Goal: Task Accomplishment & Management: Manage account settings

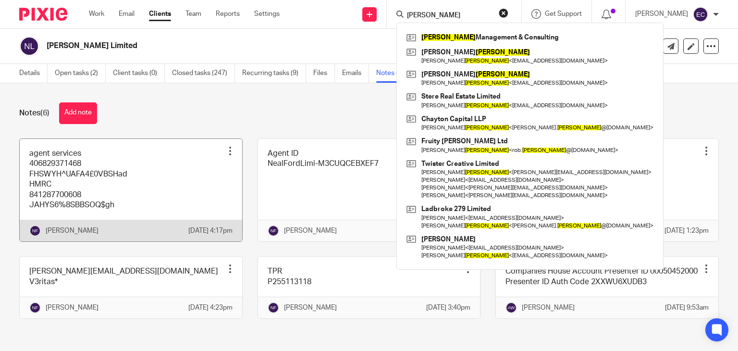
click at [112, 192] on link at bounding box center [131, 190] width 222 height 103
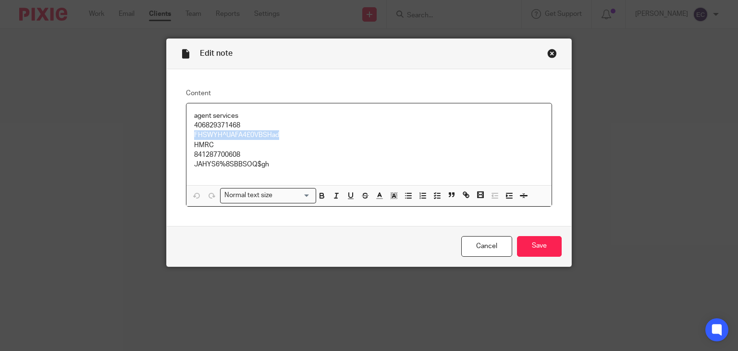
drag, startPoint x: 190, startPoint y: 136, endPoint x: 278, endPoint y: 134, distance: 88.0
click at [281, 136] on p "FHSWYH^UAFA4£0VBSHad" at bounding box center [369, 135] width 350 height 10
click at [278, 134] on p "FHSWYH^UAFA4£0VBSHad" at bounding box center [369, 135] width 350 height 10
copy p "FHSWYH^UAFA4£0VBSHad"
click at [217, 123] on p "406829371468" at bounding box center [369, 126] width 350 height 10
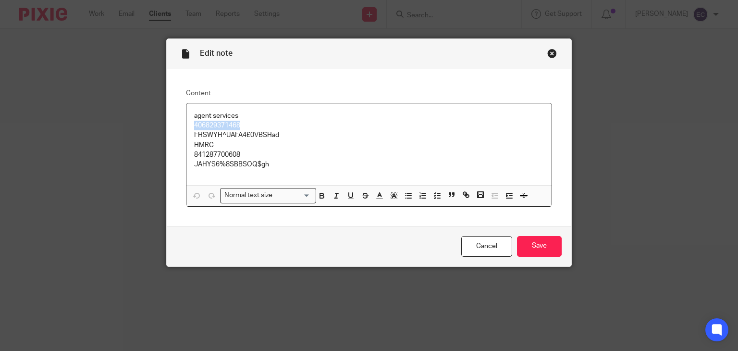
click at [217, 123] on p "406829371468" at bounding box center [369, 126] width 350 height 10
copy p "406829371468"
click at [209, 135] on p "FHSWYH^UAFA4£0VBSHad" at bounding box center [369, 135] width 350 height 10
click at [209, 134] on p "FHSWYH^UAFA4£0VBSHad" at bounding box center [369, 135] width 350 height 10
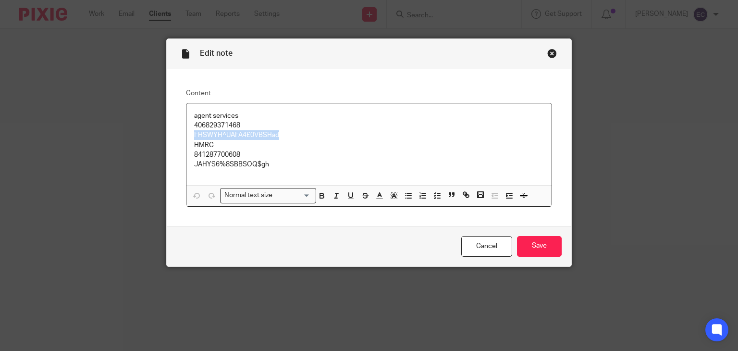
copy p "FHSWYH^UAFA4£0VBSHad"
click at [548, 52] on div "Close this dialog window" at bounding box center [552, 54] width 10 height 10
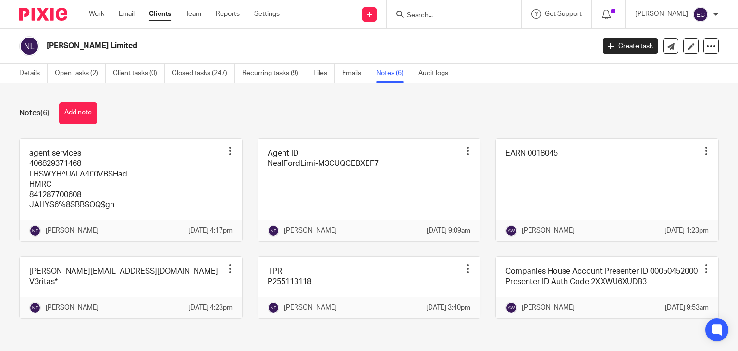
click at [447, 10] on form at bounding box center [457, 14] width 102 height 12
click at [440, 10] on form at bounding box center [457, 14] width 102 height 12
click at [433, 12] on input "Search" at bounding box center [449, 16] width 86 height 9
type input "precision"
click button "submit" at bounding box center [0, 0] width 0 height 0
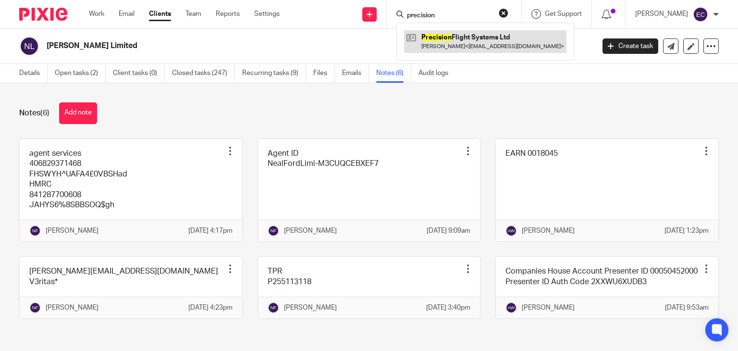
click at [459, 48] on link at bounding box center [485, 41] width 162 height 22
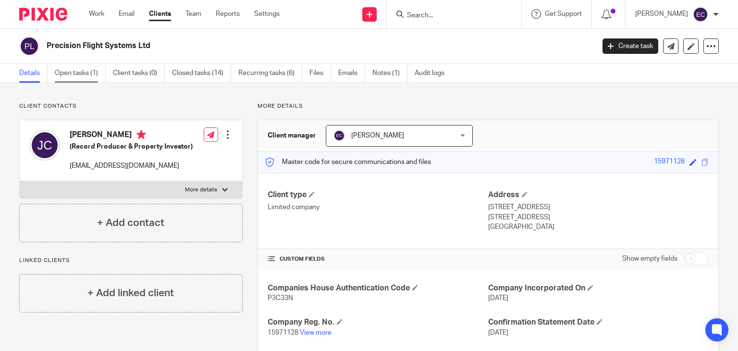
click at [83, 68] on link "Open tasks (1)" at bounding box center [80, 73] width 51 height 19
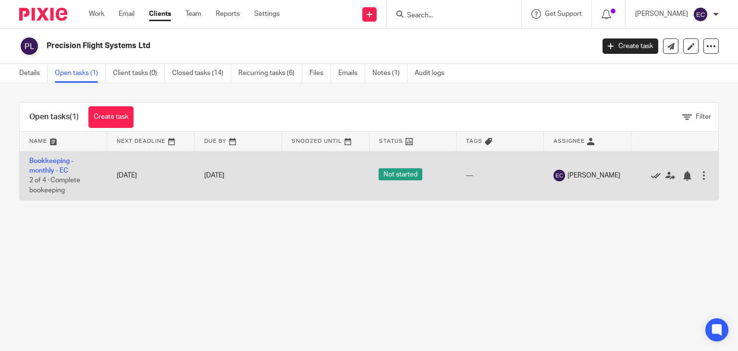
click at [651, 175] on icon at bounding box center [656, 176] width 10 height 10
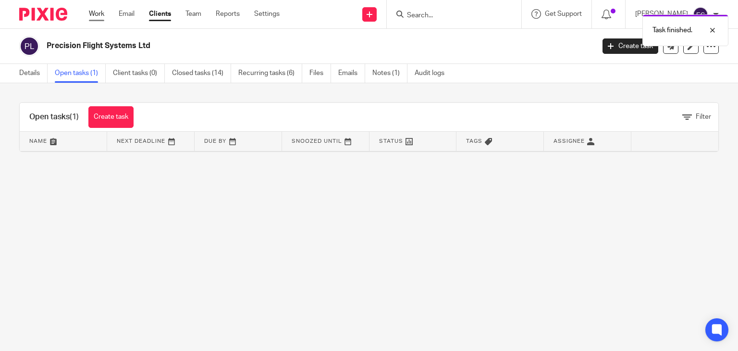
click at [96, 16] on link "Work" at bounding box center [96, 14] width 15 height 10
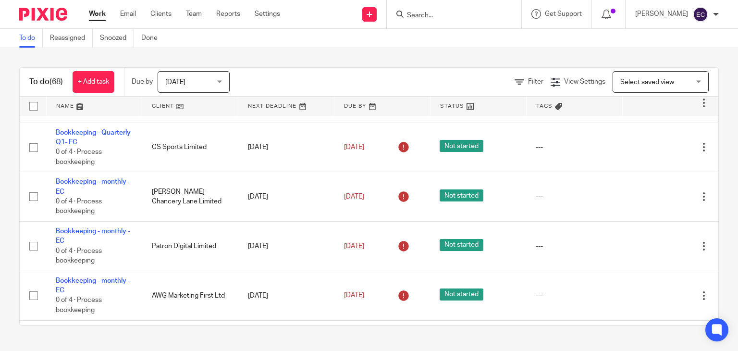
scroll to position [1249, 0]
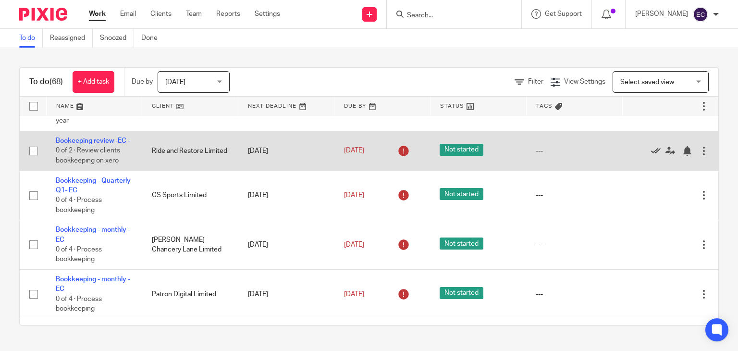
click at [651, 156] on icon at bounding box center [656, 151] width 10 height 10
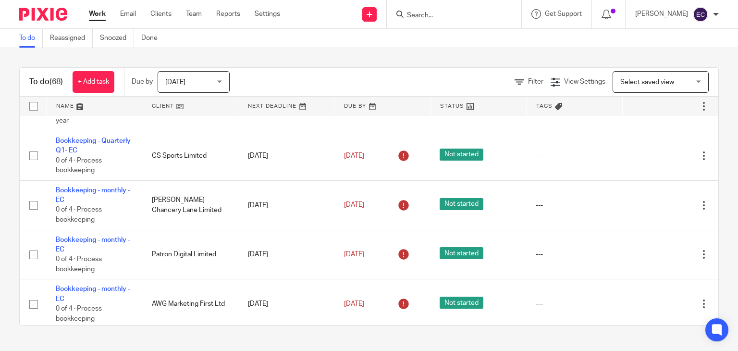
click at [447, 26] on div at bounding box center [454, 14] width 134 height 28
click at [447, 16] on input "Search" at bounding box center [449, 16] width 86 height 9
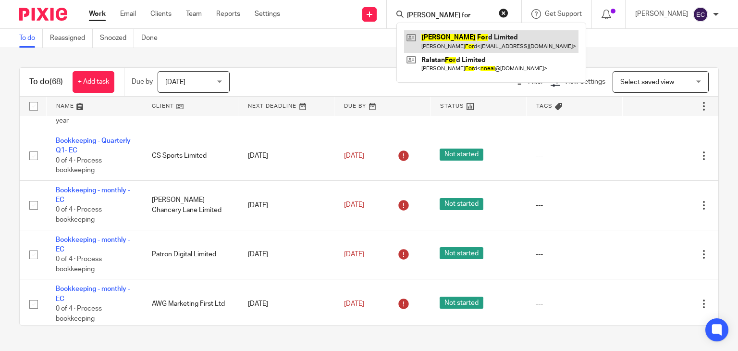
type input "neal for"
click at [448, 42] on link at bounding box center [491, 41] width 174 height 22
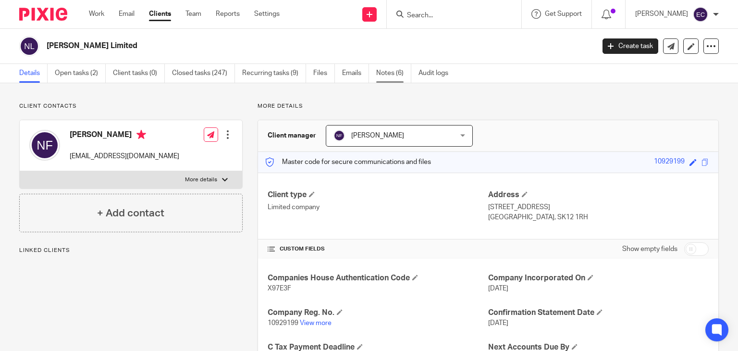
click at [380, 74] on link "Notes (6)" at bounding box center [393, 73] width 35 height 19
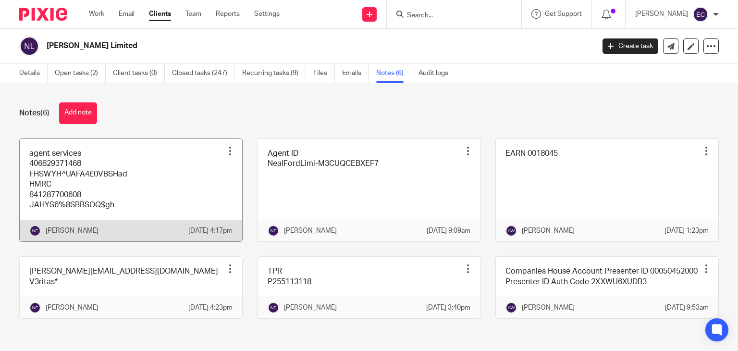
click at [123, 191] on link at bounding box center [131, 190] width 222 height 103
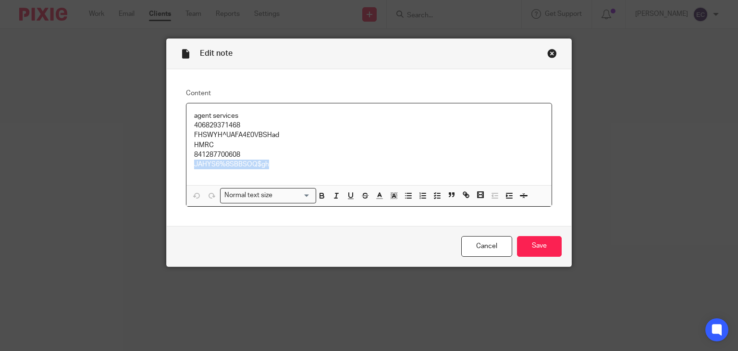
drag, startPoint x: 274, startPoint y: 165, endPoint x: 183, endPoint y: 163, distance: 91.3
click at [186, 163] on div "agent services 406829371468 FHSWYH^UAFA4£0VBSHad HMRC 841287700608 JAHYS6%8SBBS…" at bounding box center [369, 144] width 366 height 82
copy p "JAHYS6%8SBBSOQ$gh"
click at [551, 52] on div "Close this dialog window" at bounding box center [552, 54] width 10 height 10
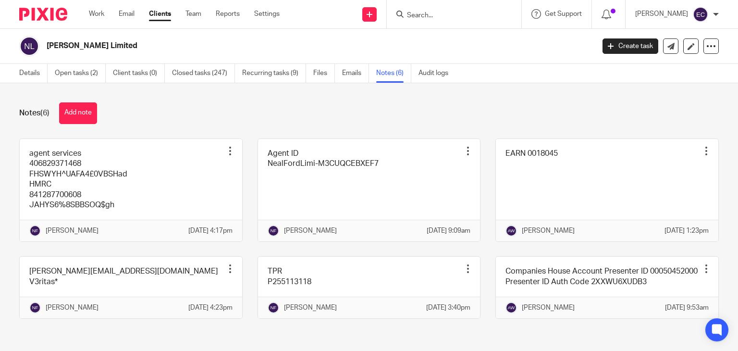
click at [437, 15] on input "Search" at bounding box center [449, 16] width 86 height 9
type input "cs sport"
click button "submit" at bounding box center [0, 0] width 0 height 0
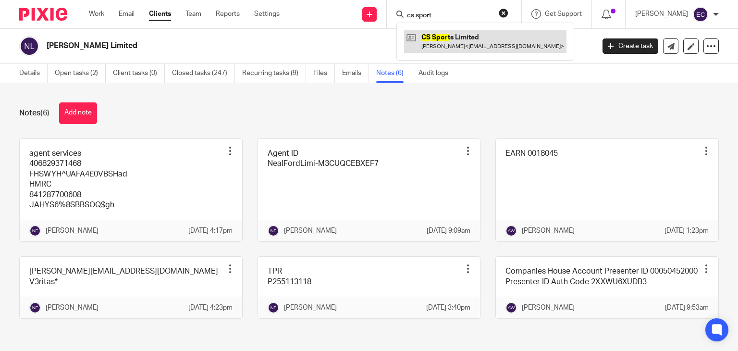
click at [457, 37] on link at bounding box center [485, 41] width 162 height 22
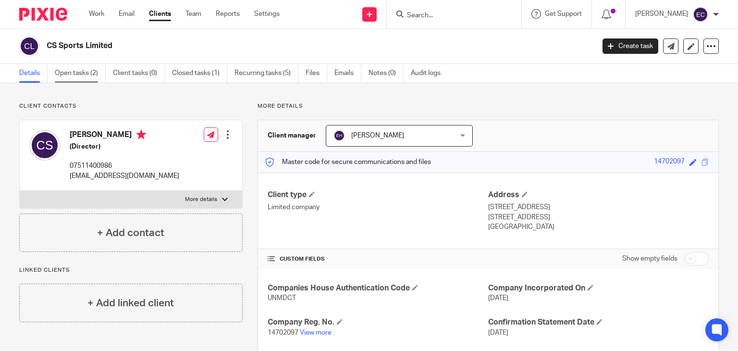
click at [87, 73] on link "Open tasks (2)" at bounding box center [80, 73] width 51 height 19
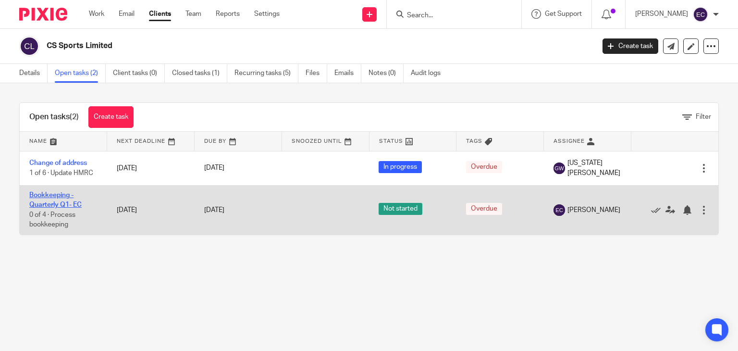
click at [55, 197] on link "Bookkeeping - Quarterly Q1- EC" at bounding box center [55, 200] width 52 height 16
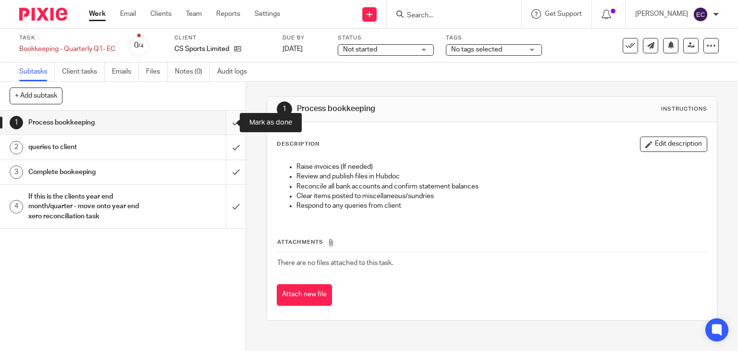
click at [231, 124] on input "submit" at bounding box center [122, 122] width 245 height 24
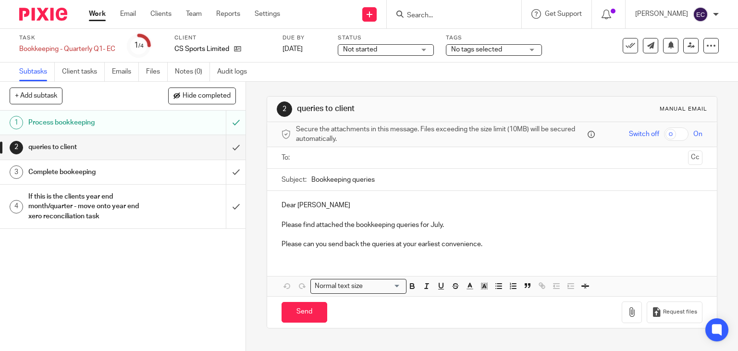
click at [332, 158] on input "text" at bounding box center [491, 157] width 385 height 11
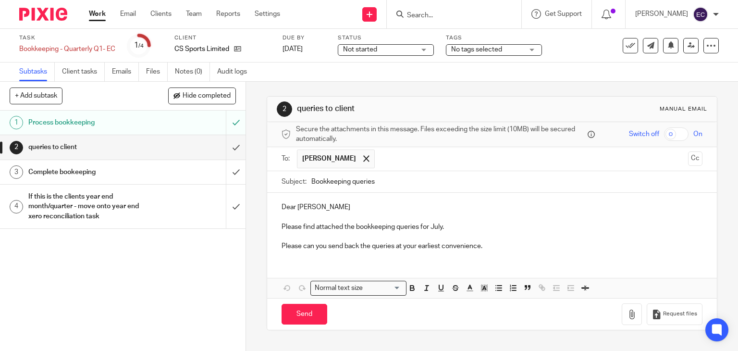
click at [345, 202] on p "Dear Chris" at bounding box center [491, 207] width 421 height 10
click at [460, 229] on p "Please find attached the bookkeeping queries for July." at bounding box center [491, 227] width 421 height 10
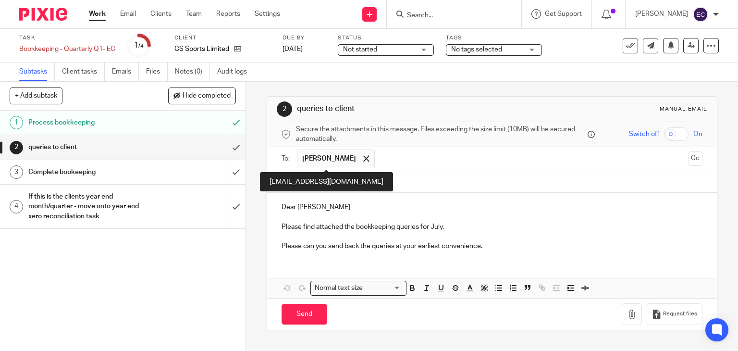
click at [367, 174] on div "4cornersportsacademy@gmail.com" at bounding box center [326, 181] width 133 height 19
click at [367, 176] on div "4cornersportsacademy@gmail.com" at bounding box center [326, 181] width 133 height 19
drag, startPoint x: 363, startPoint y: 185, endPoint x: 408, endPoint y: 209, distance: 51.1
click at [408, 209] on p "Dear Chris" at bounding box center [491, 207] width 421 height 10
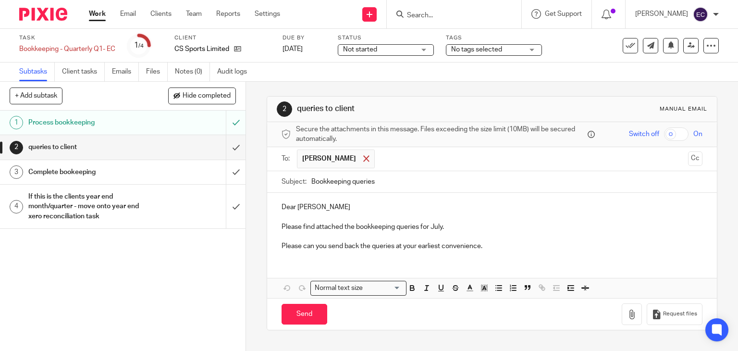
click at [363, 160] on span at bounding box center [366, 158] width 6 height 6
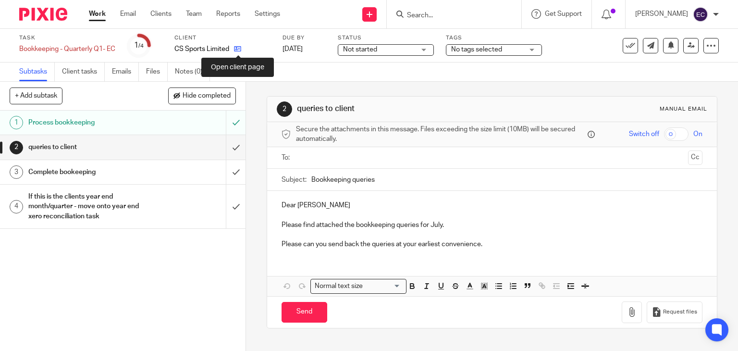
click at [237, 49] on icon at bounding box center [237, 48] width 7 height 7
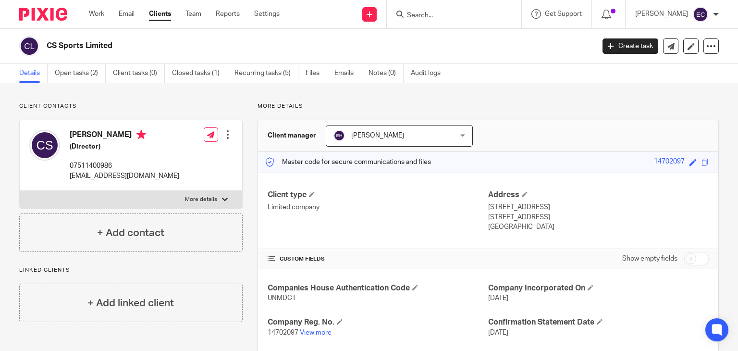
click at [159, 174] on p "4cornersportsacademy@gmail.com" at bounding box center [125, 176] width 110 height 10
drag, startPoint x: 159, startPoint y: 174, endPoint x: 139, endPoint y: 181, distance: 20.8
click at [139, 181] on div "Chris Shilling (Director) 07511400986 4cornersportsacademy@gmail.com" at bounding box center [104, 155] width 150 height 61
click at [140, 179] on p "4cornersportsacademy@gmail.com" at bounding box center [125, 176] width 110 height 10
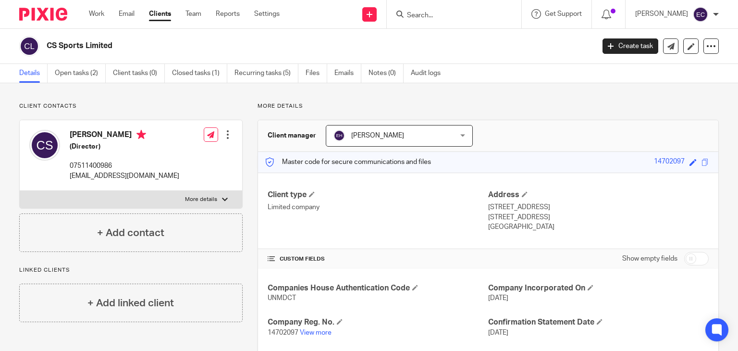
drag, startPoint x: 140, startPoint y: 179, endPoint x: 57, endPoint y: 175, distance: 82.7
click at [56, 175] on div at bounding box center [44, 155] width 31 height 51
drag, startPoint x: 68, startPoint y: 179, endPoint x: 191, endPoint y: 180, distance: 123.0
click at [191, 180] on div "Chris Shilling (Director) 07511400986 4cornersportsacademy@gmail.com Edit conta…" at bounding box center [131, 155] width 222 height 71
copy div "4cornersportsacademy@gmail.com"
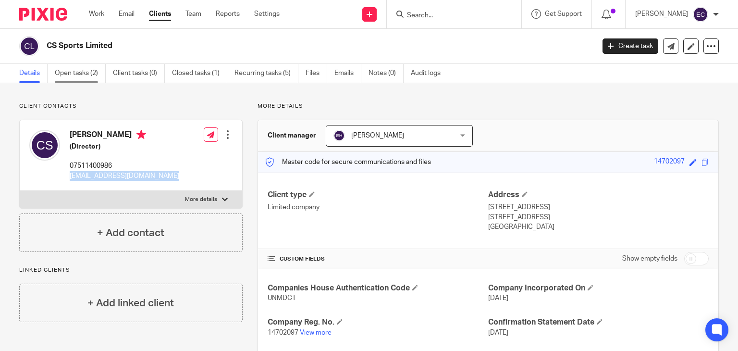
click at [86, 74] on link "Open tasks (2)" at bounding box center [80, 73] width 51 height 19
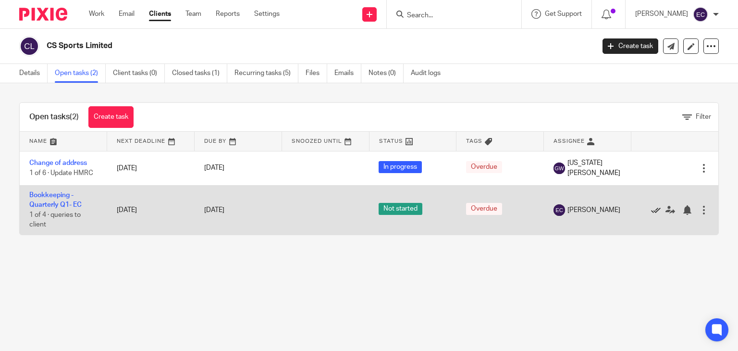
click at [651, 210] on icon at bounding box center [656, 210] width 10 height 10
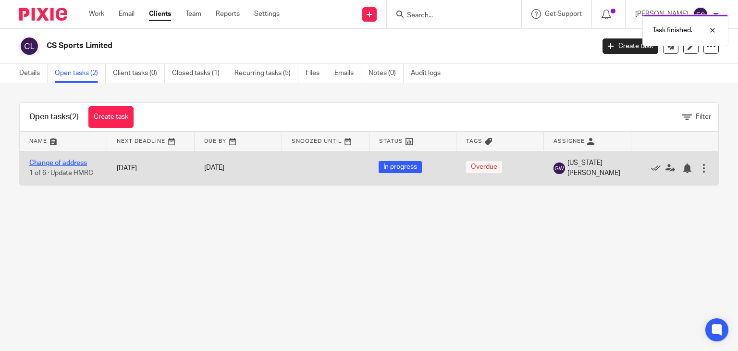
click at [58, 162] on link "Change of address" at bounding box center [58, 162] width 58 height 7
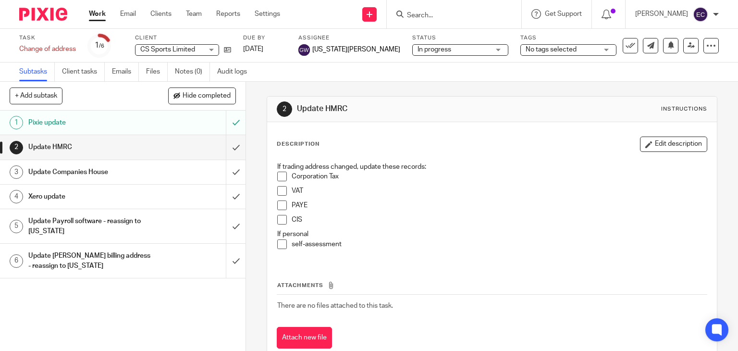
click at [453, 20] on form at bounding box center [457, 14] width 102 height 12
click at [449, 19] on input "Search" at bounding box center [449, 16] width 86 height 9
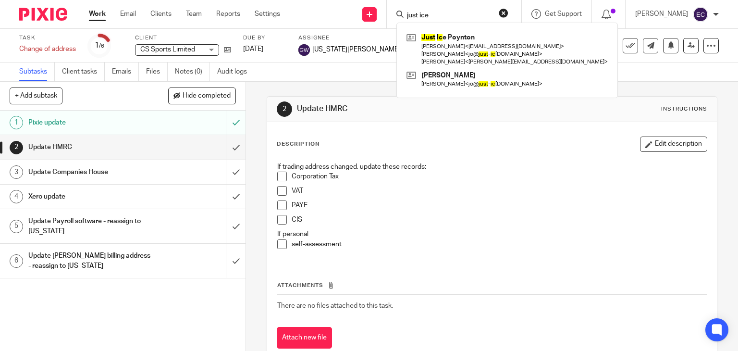
type input "just ice"
click button "submit" at bounding box center [0, 0] width 0 height 0
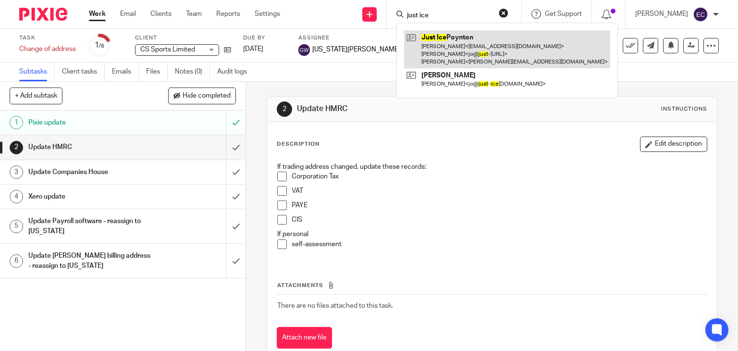
click at [461, 61] on link at bounding box center [507, 49] width 206 height 38
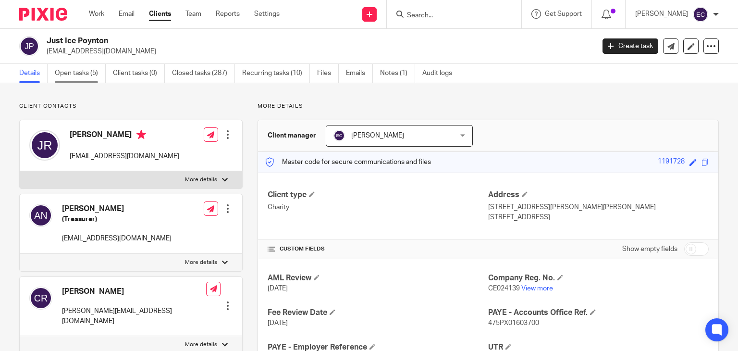
click at [60, 73] on link "Open tasks (5)" at bounding box center [80, 73] width 51 height 19
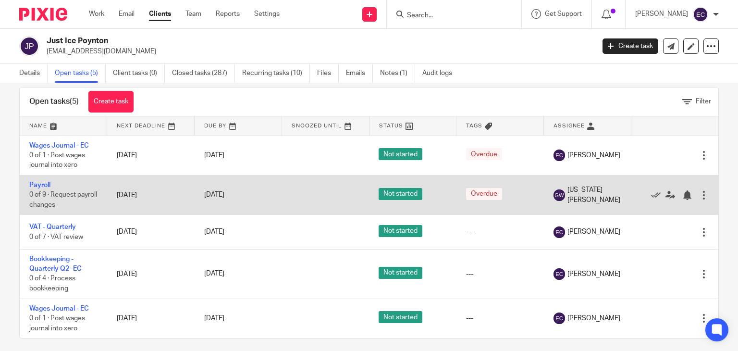
scroll to position [23, 0]
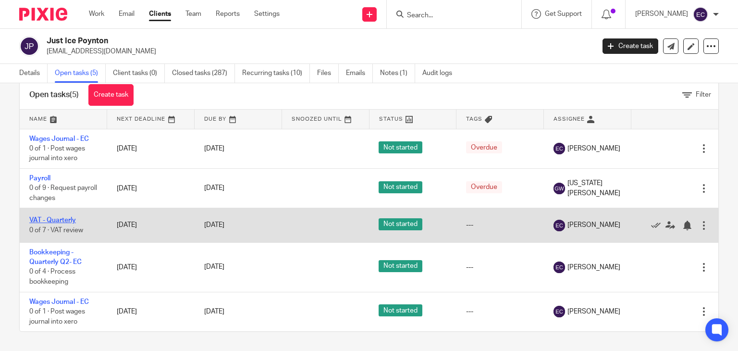
click at [63, 218] on link "VAT - Quarterly" at bounding box center [52, 220] width 47 height 7
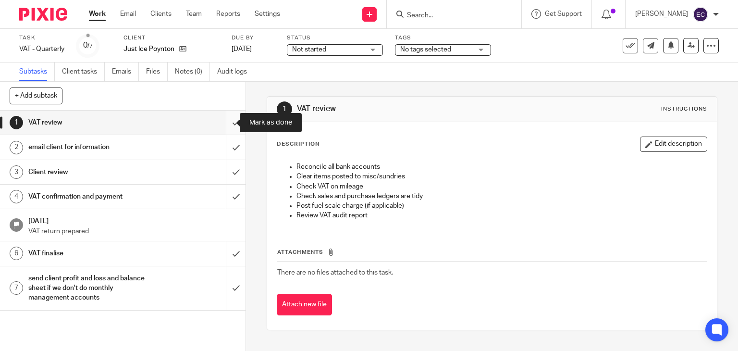
click at [221, 121] on input "submit" at bounding box center [122, 122] width 245 height 24
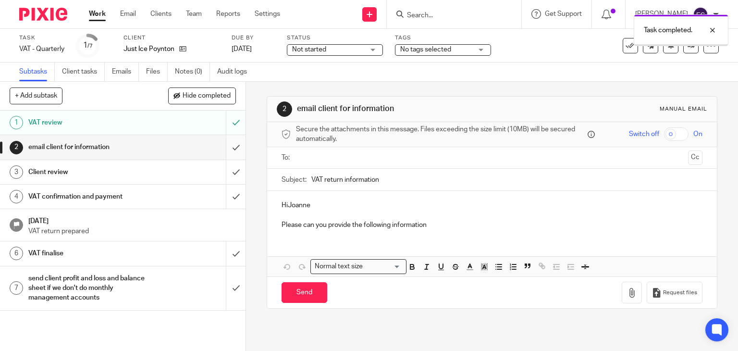
click at [227, 147] on input "submit" at bounding box center [122, 147] width 245 height 24
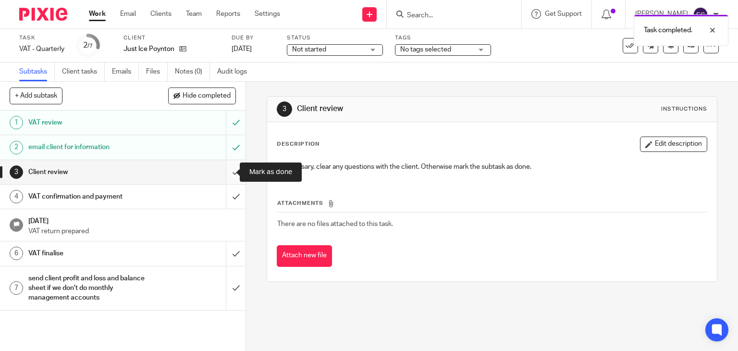
click at [221, 170] on input "submit" at bounding box center [122, 172] width 245 height 24
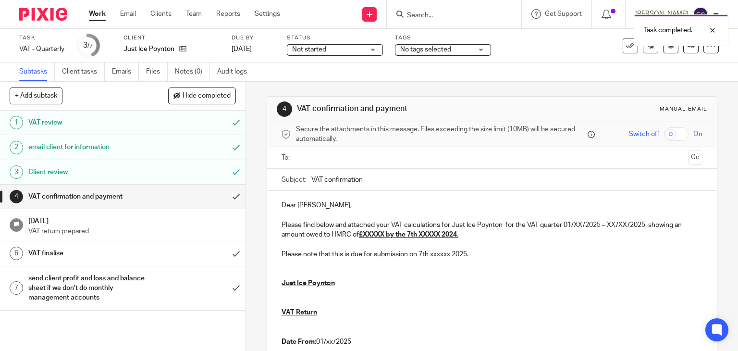
click at [342, 156] on input "text" at bounding box center [491, 157] width 385 height 11
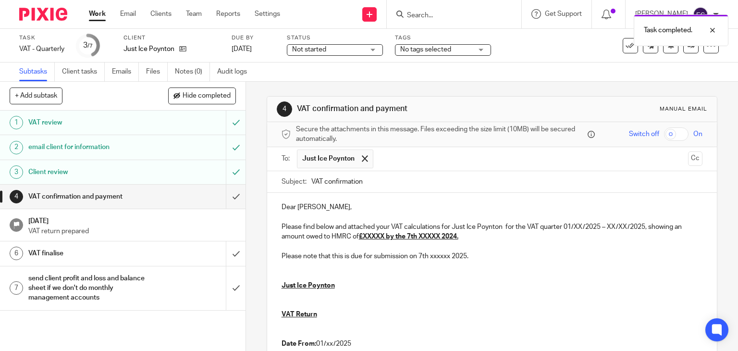
click at [379, 164] on input "text" at bounding box center [531, 158] width 306 height 19
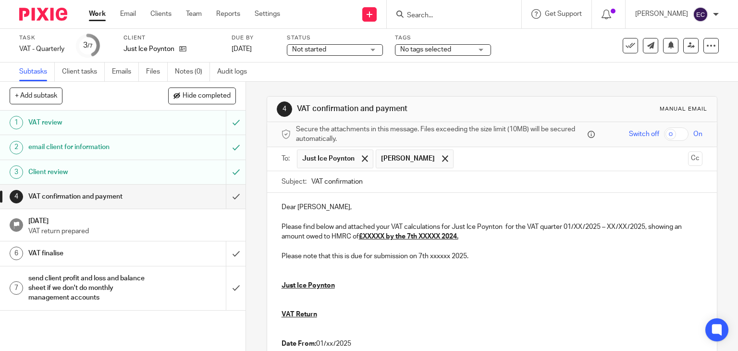
click at [331, 214] on p at bounding box center [491, 217] width 421 height 10
drag, startPoint x: 333, startPoint y: 204, endPoint x: 269, endPoint y: 208, distance: 64.1
drag, startPoint x: 573, startPoint y: 225, endPoint x: 581, endPoint y: 225, distance: 8.2
click at [581, 225] on p "Please find below and attached your VAT calculations for Just Ice Poynton for t…" at bounding box center [491, 232] width 421 height 20
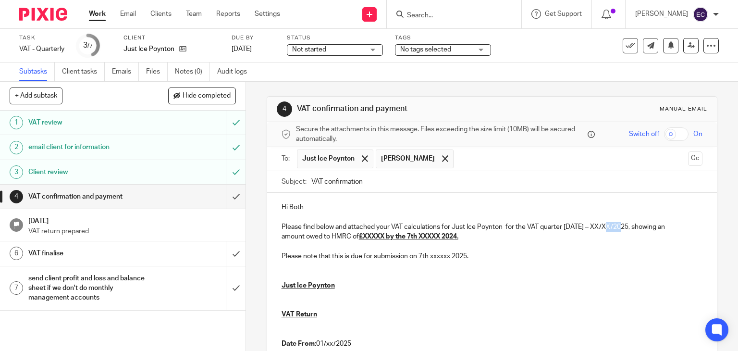
drag, startPoint x: 604, startPoint y: 226, endPoint x: 622, endPoint y: 226, distance: 17.8
click at [622, 226] on p "Please find below and attached your VAT calculations for Just Ice Poynton for t…" at bounding box center [491, 232] width 421 height 20
drag, startPoint x: 362, startPoint y: 236, endPoint x: 383, endPoint y: 235, distance: 21.1
click at [383, 235] on u "£XXXXX by the 7th XXXXX 2024." at bounding box center [358, 236] width 99 height 7
drag, startPoint x: 423, startPoint y: 233, endPoint x: 469, endPoint y: 239, distance: 46.5
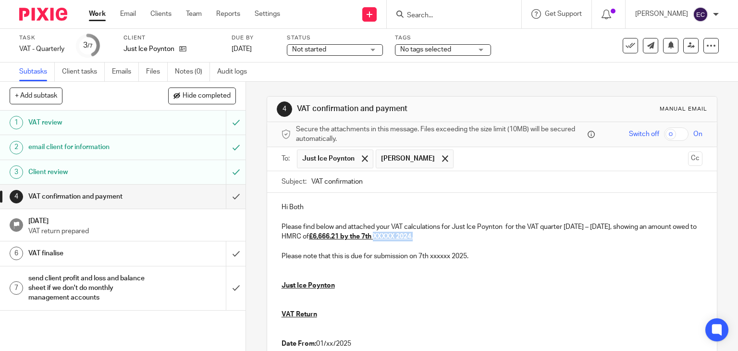
click at [469, 239] on p "Please find below and attached your VAT calculations for Just Ice Poynton for t…" at bounding box center [491, 232] width 421 height 20
drag, startPoint x: 428, startPoint y: 256, endPoint x: 455, endPoint y: 259, distance: 26.6
click at [455, 259] on p "Please note that this is due for submission on 7th xxxxxx 2025." at bounding box center [491, 256] width 421 height 10
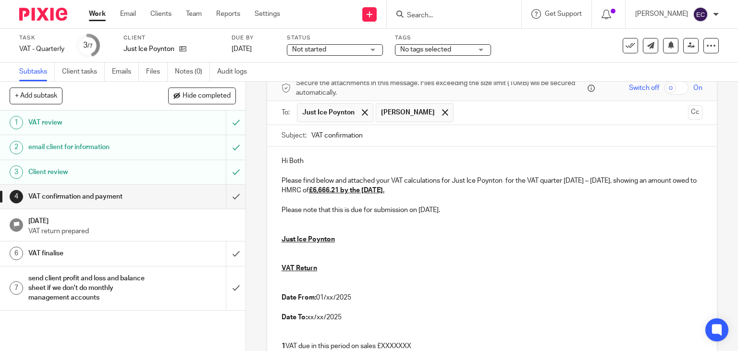
scroll to position [96, 0]
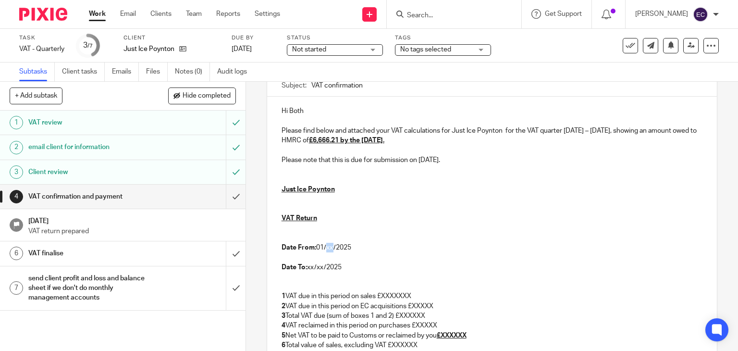
drag, startPoint x: 323, startPoint y: 246, endPoint x: 330, endPoint y: 247, distance: 7.3
click at [330, 247] on p "Date From: 01/xx/2025" at bounding box center [491, 248] width 421 height 10
drag, startPoint x: 305, startPoint y: 265, endPoint x: 320, endPoint y: 265, distance: 15.4
click at [320, 265] on p "Date To: xx/xx/2025" at bounding box center [491, 267] width 421 height 10
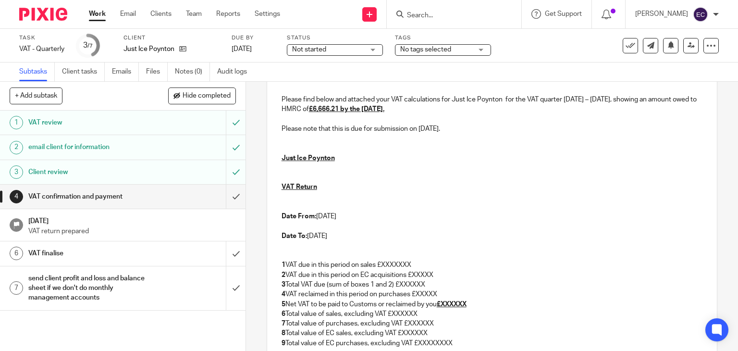
scroll to position [144, 0]
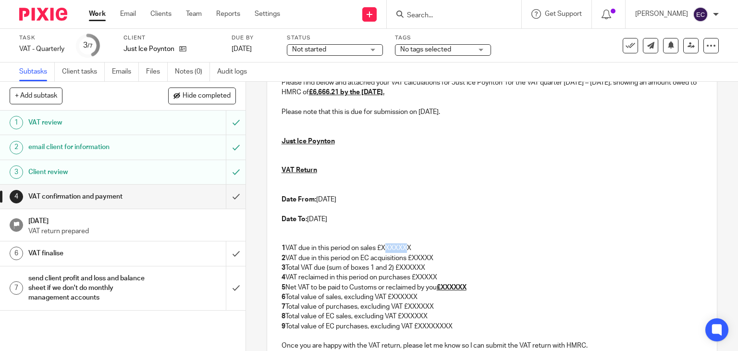
drag, startPoint x: 383, startPoint y: 248, endPoint x: 409, endPoint y: 248, distance: 26.4
click at [409, 248] on p "1 VAT due in this period on sales £XXXXXXX" at bounding box center [491, 248] width 421 height 10
drag, startPoint x: 409, startPoint y: 258, endPoint x: 430, endPoint y: 258, distance: 21.1
click at [430, 258] on p "2 VAT due in this period on EC acquisitions £XXXXX" at bounding box center [491, 258] width 421 height 10
click at [426, 263] on p "3 Total VAT due (sum of boxes 1 and 2) £XXXXXX" at bounding box center [491, 268] width 421 height 10
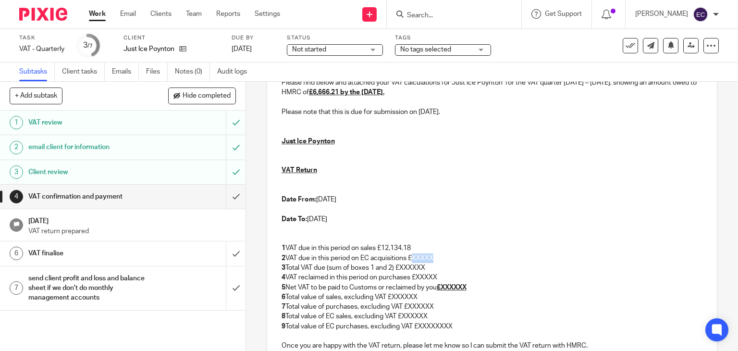
drag, startPoint x: 411, startPoint y: 257, endPoint x: 432, endPoint y: 257, distance: 21.1
click at [432, 257] on p "2 VAT due in this period on EC acquisitions £XXXXX" at bounding box center [491, 258] width 421 height 10
drag, startPoint x: 400, startPoint y: 267, endPoint x: 423, endPoint y: 271, distance: 23.5
click at [423, 271] on div "Hi Both Please find below and attached your VAT calculations for Just Ice Poynt…" at bounding box center [492, 223] width 450 height 348
click at [422, 263] on p "3 Total VAT due (sum of boxes 1 and 2) £XXXXXX" at bounding box center [491, 268] width 421 height 10
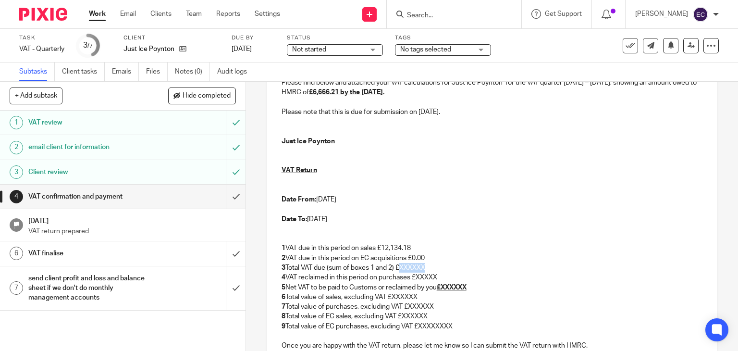
drag, startPoint x: 399, startPoint y: 265, endPoint x: 426, endPoint y: 266, distance: 26.9
click at [426, 266] on p "3 Total VAT due (sum of boxes 1 and 2) £XXXXXX" at bounding box center [491, 268] width 421 height 10
drag, startPoint x: 413, startPoint y: 275, endPoint x: 440, endPoint y: 276, distance: 26.4
click at [440, 276] on p "4 VAT reclaimed in this period on purchases £XXXXX" at bounding box center [491, 277] width 421 height 10
drag, startPoint x: 442, startPoint y: 284, endPoint x: 472, endPoint y: 289, distance: 30.6
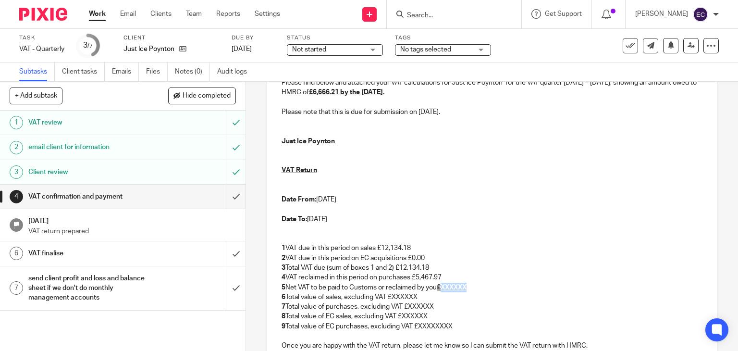
click at [472, 289] on p "5 Net VAT to be paid to Customs or reclaimed by you £XXXXXX" at bounding box center [491, 287] width 421 height 10
drag, startPoint x: 391, startPoint y: 296, endPoint x: 416, endPoint y: 296, distance: 25.0
click at [416, 296] on p "6 Total value of sales, excluding VAT £XXXXXX" at bounding box center [491, 297] width 421 height 10
drag, startPoint x: 406, startPoint y: 305, endPoint x: 438, endPoint y: 305, distance: 31.7
click at [438, 305] on p "7 Total value of purchases, excluding VAT £XXXXXX" at bounding box center [491, 307] width 421 height 10
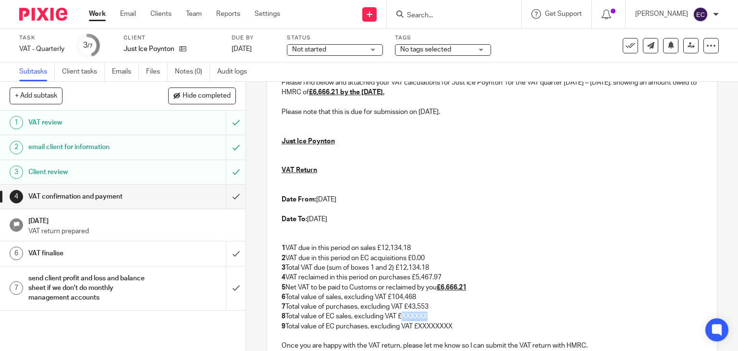
drag, startPoint x: 402, startPoint y: 315, endPoint x: 436, endPoint y: 316, distance: 34.6
click at [436, 316] on p "8 Total value of EC sales, excluding VAT £XXXXXX" at bounding box center [491, 316] width 421 height 10
drag, startPoint x: 415, startPoint y: 326, endPoint x: 451, endPoint y: 330, distance: 35.8
click at [451, 330] on p "9 Total value of EC purchases, excluding VAT £XXXXXXXX" at bounding box center [491, 326] width 421 height 10
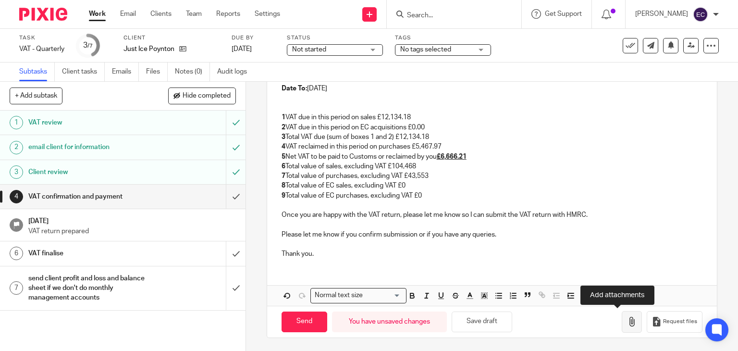
click at [627, 319] on icon "button" at bounding box center [632, 322] width 10 height 10
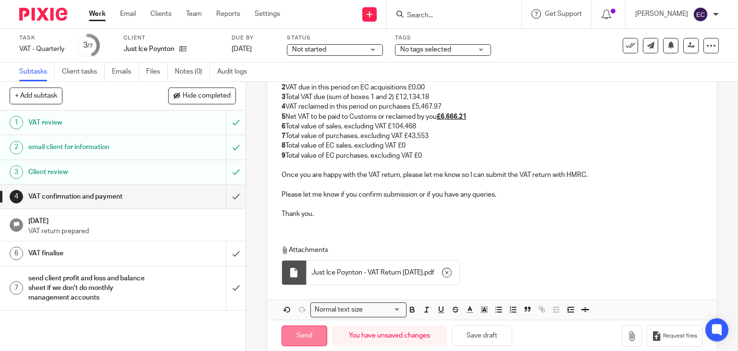
scroll to position [329, 0]
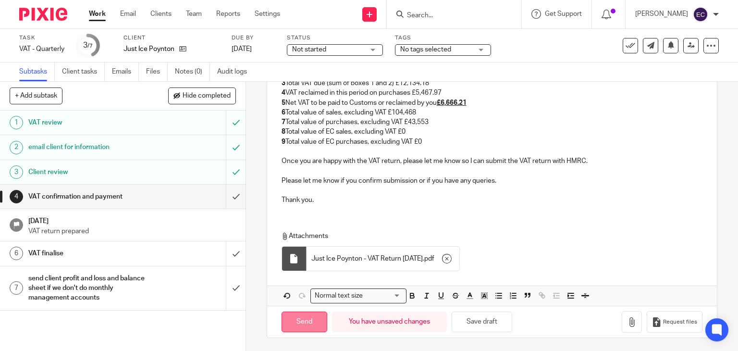
click at [294, 317] on input "Send" at bounding box center [304, 321] width 46 height 21
type input "Sent"
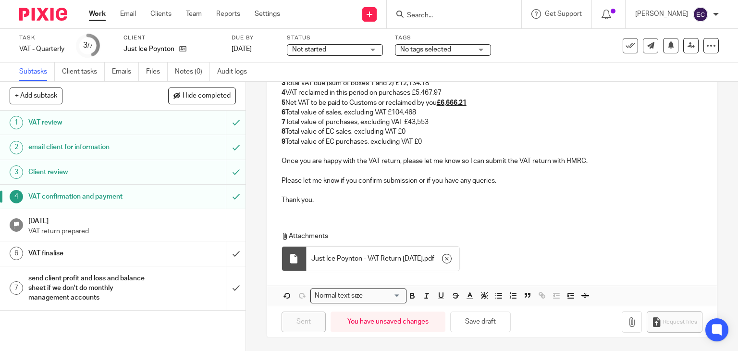
click at [474, 12] on input "Search" at bounding box center [449, 16] width 86 height 9
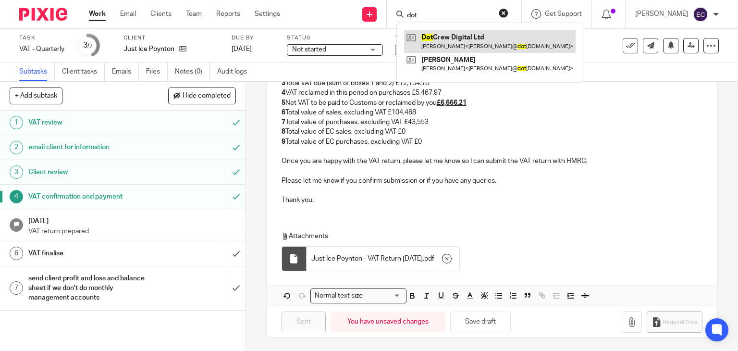
type input "dot"
click at [471, 35] on link at bounding box center [489, 41] width 171 height 22
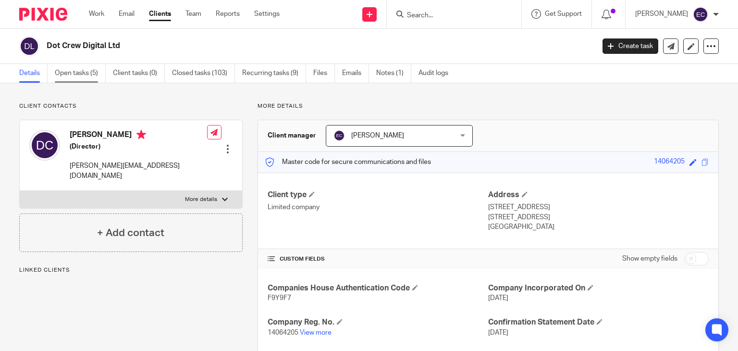
click at [86, 78] on link "Open tasks (5)" at bounding box center [80, 73] width 51 height 19
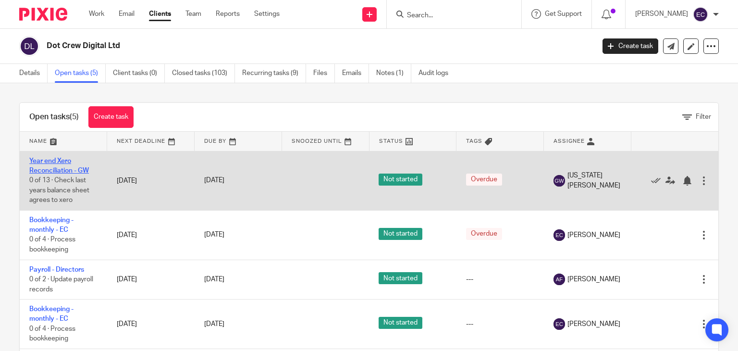
click at [66, 167] on link "Year end Xero Reconciliation - GW" at bounding box center [59, 166] width 60 height 16
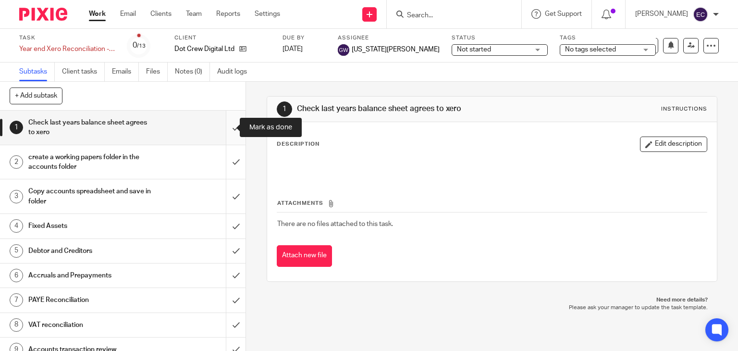
click at [224, 133] on input "submit" at bounding box center [122, 127] width 245 height 34
